Goal: Information Seeking & Learning: Check status

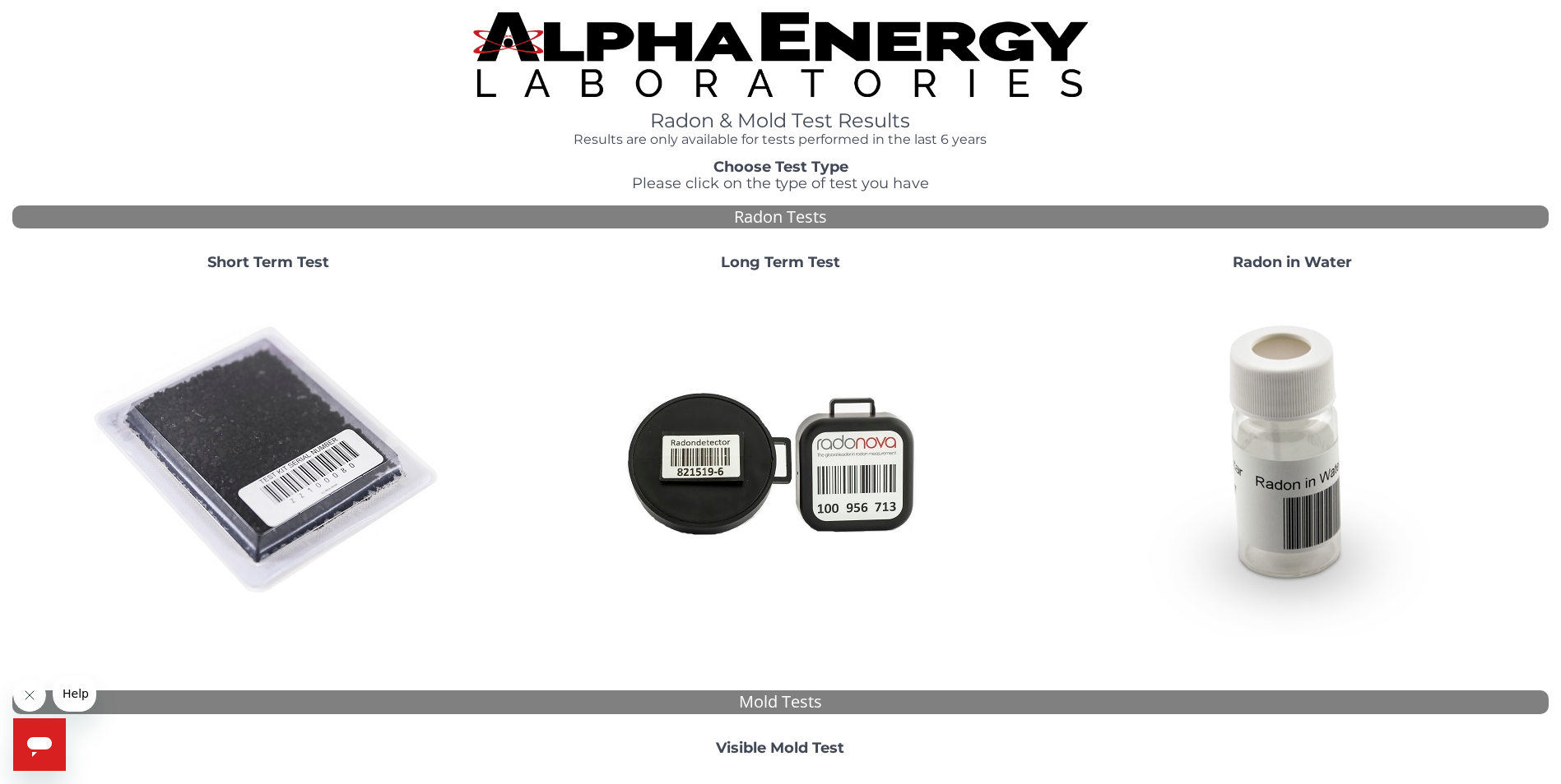
click at [255, 264] on strong "Short Term Test" at bounding box center [268, 262] width 122 height 18
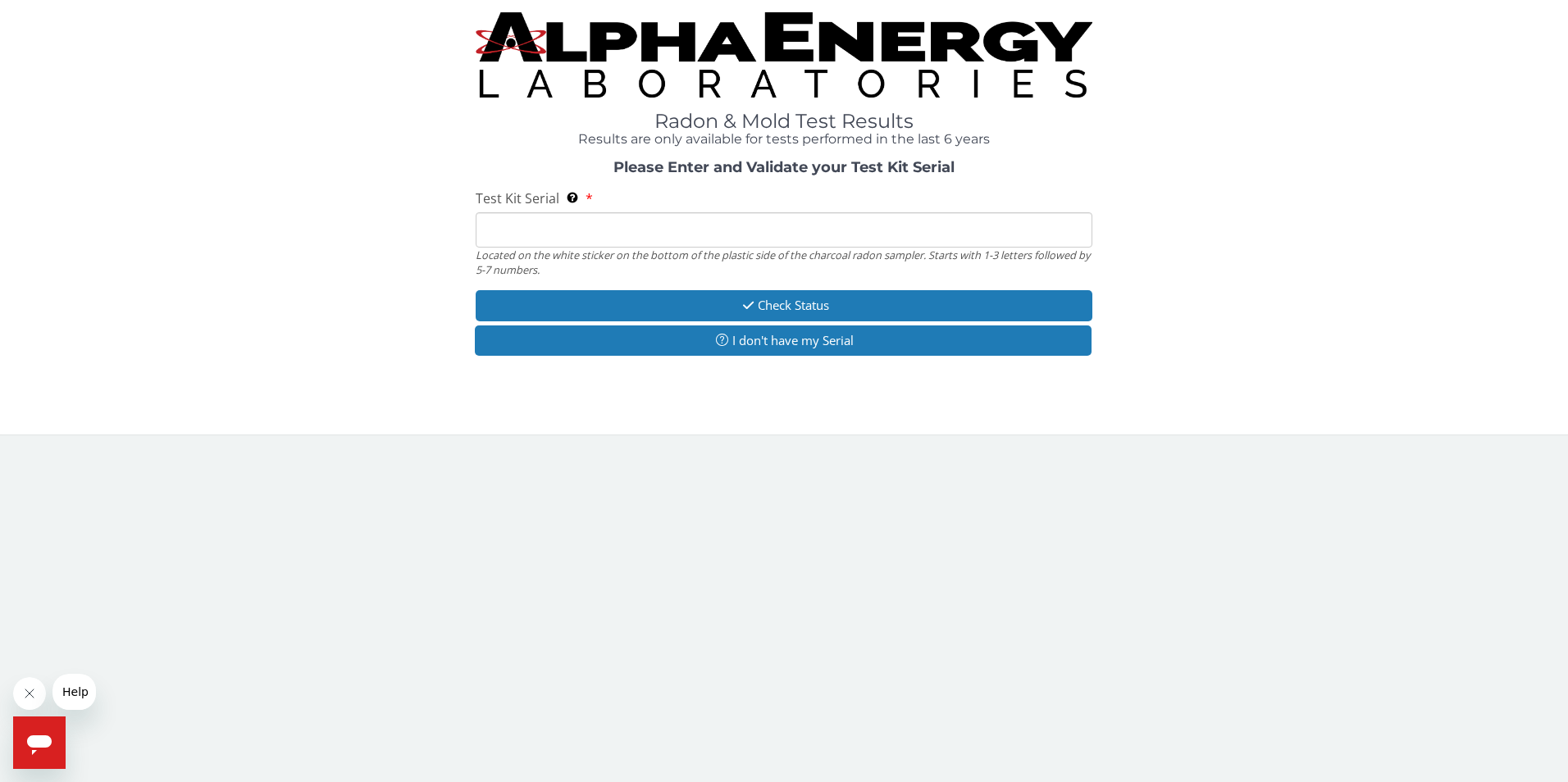
click at [500, 241] on input "Test Kit Serial Located on the white sticker on the bottom of the plastic side …" at bounding box center [784, 229] width 618 height 36
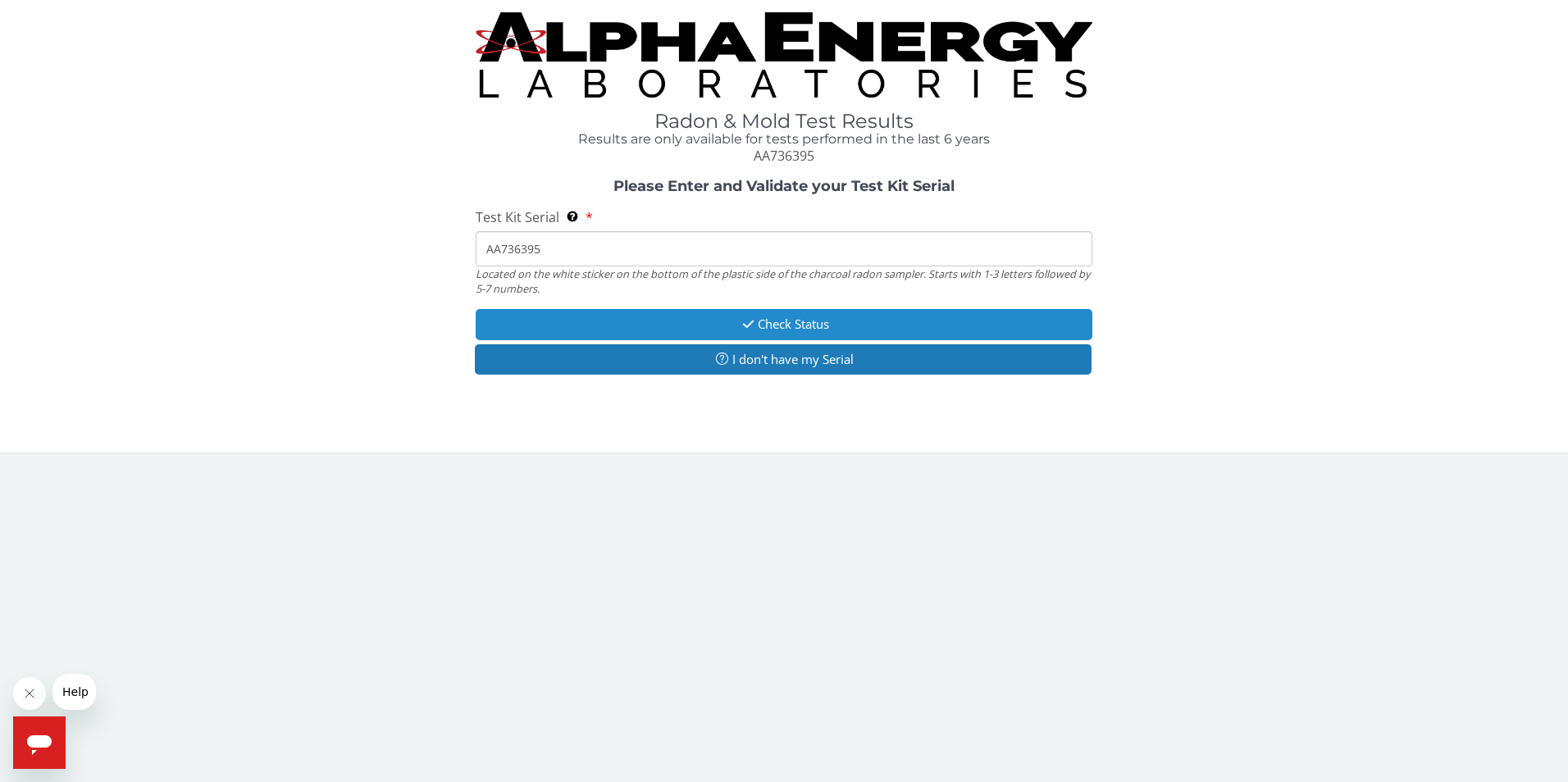
type input "AA736395"
click at [728, 324] on button "Check Status" at bounding box center [784, 324] width 618 height 30
